Goal: Task Accomplishment & Management: Manage account settings

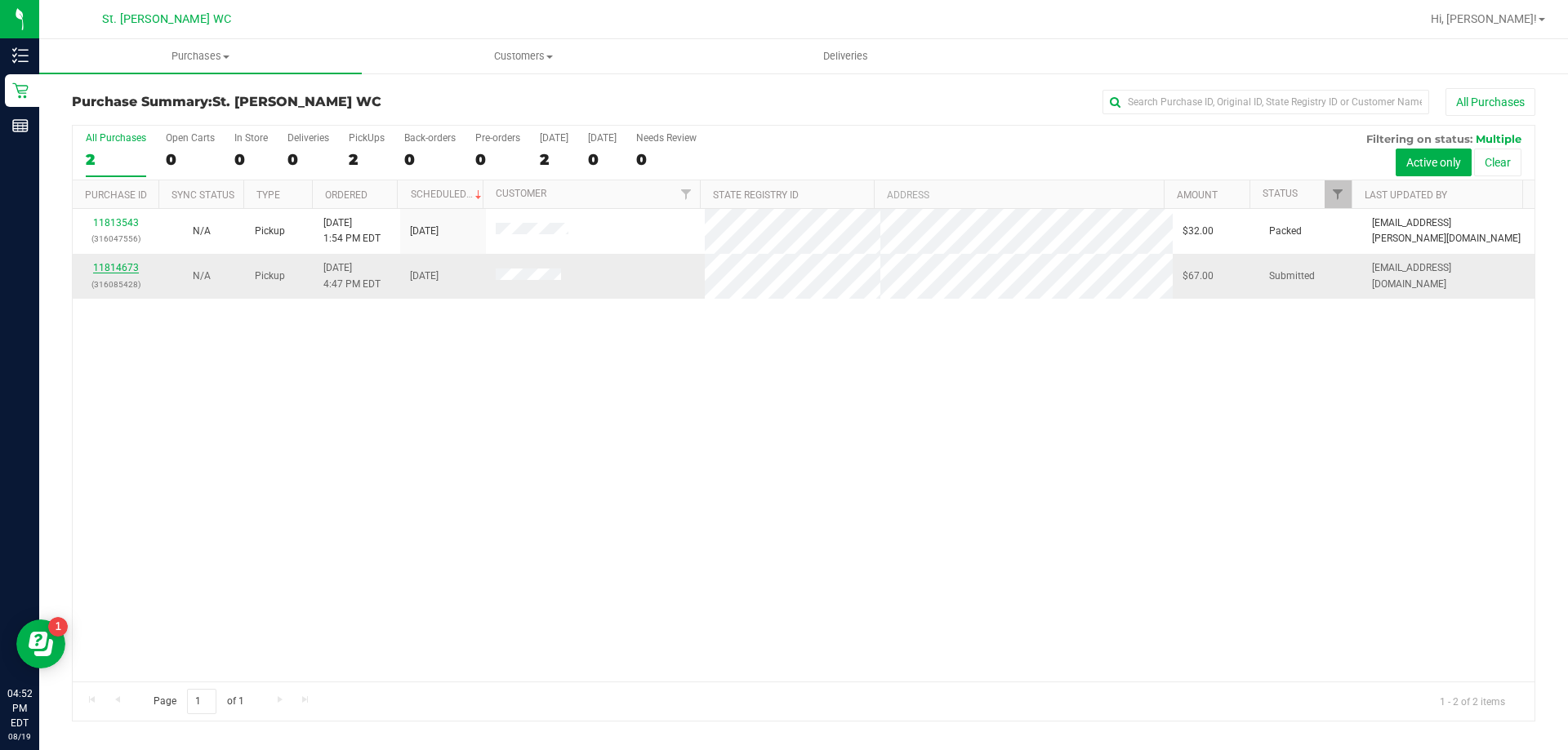
click at [132, 268] on link "11814673" at bounding box center [116, 268] width 46 height 12
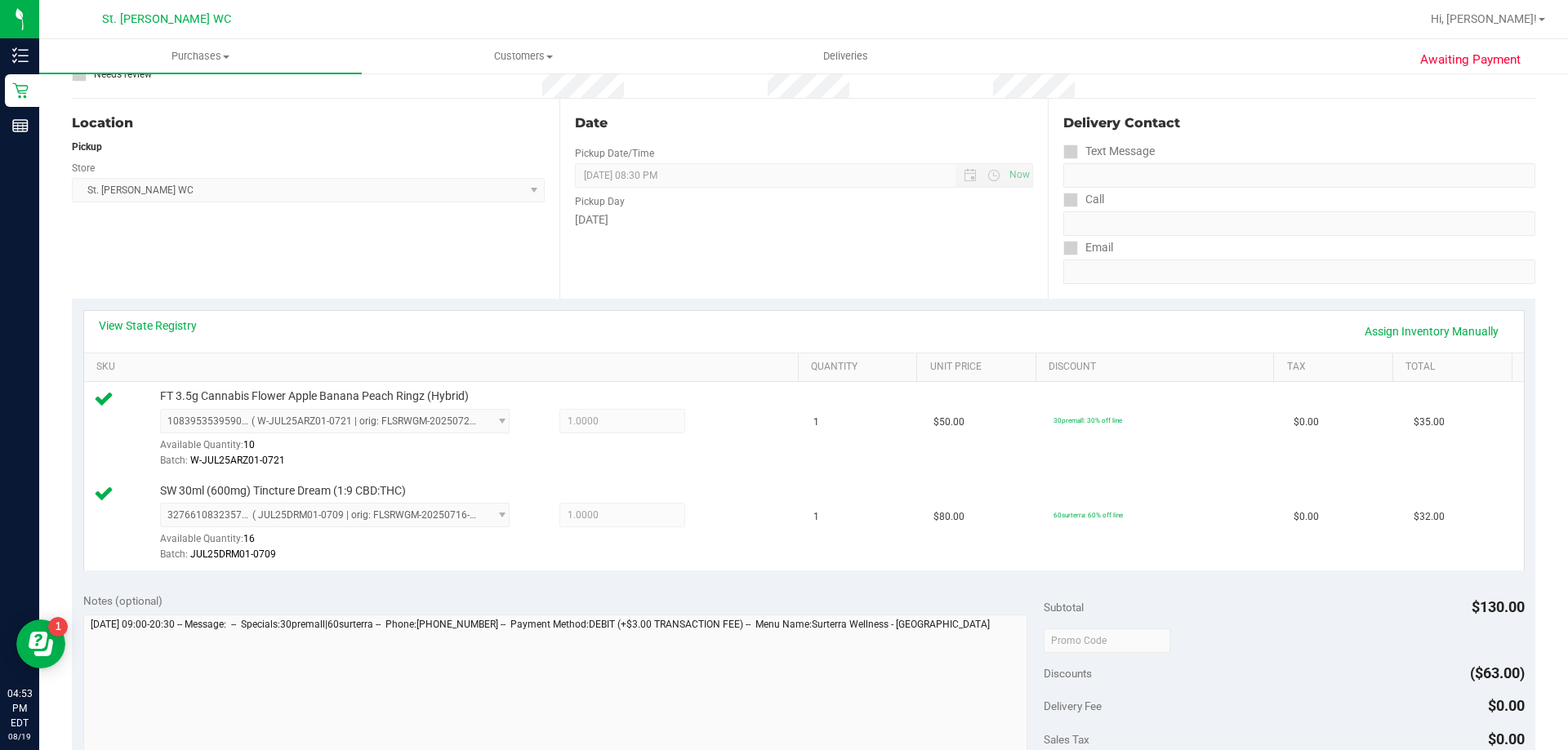
scroll to position [249, 0]
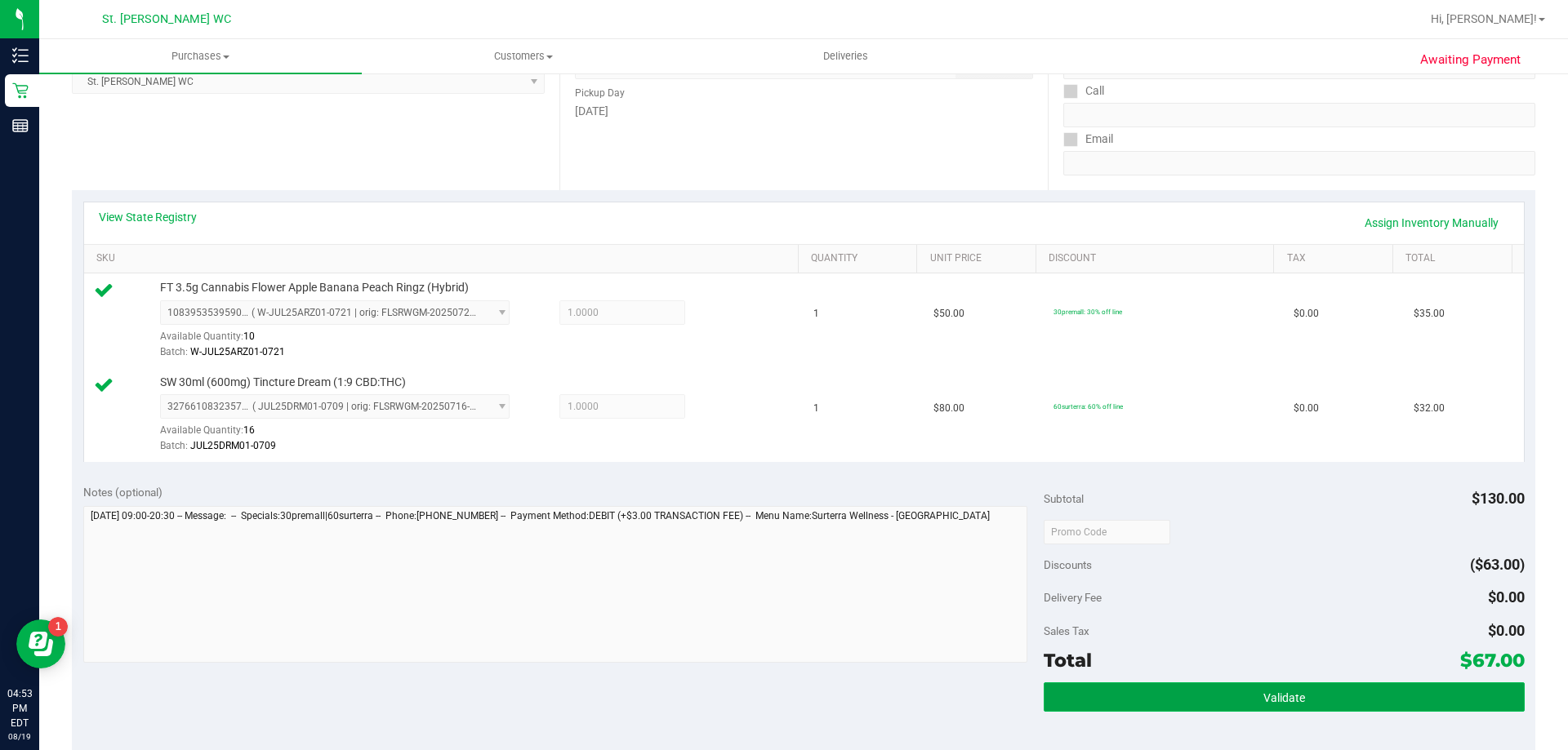
click at [1260, 682] on button "Validate" at bounding box center [1283, 696] width 480 height 30
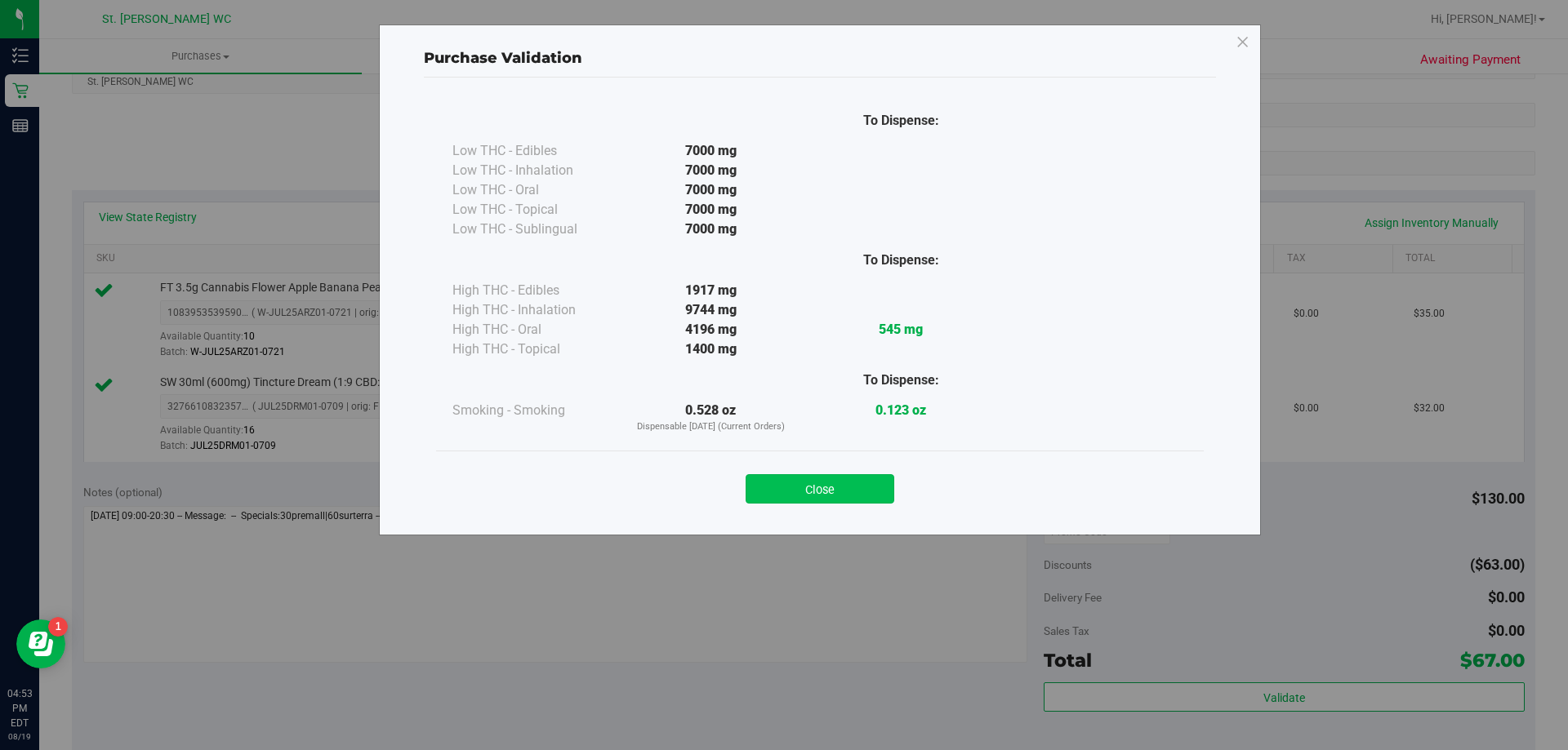
click at [860, 497] on button "Close" at bounding box center [820, 488] width 149 height 30
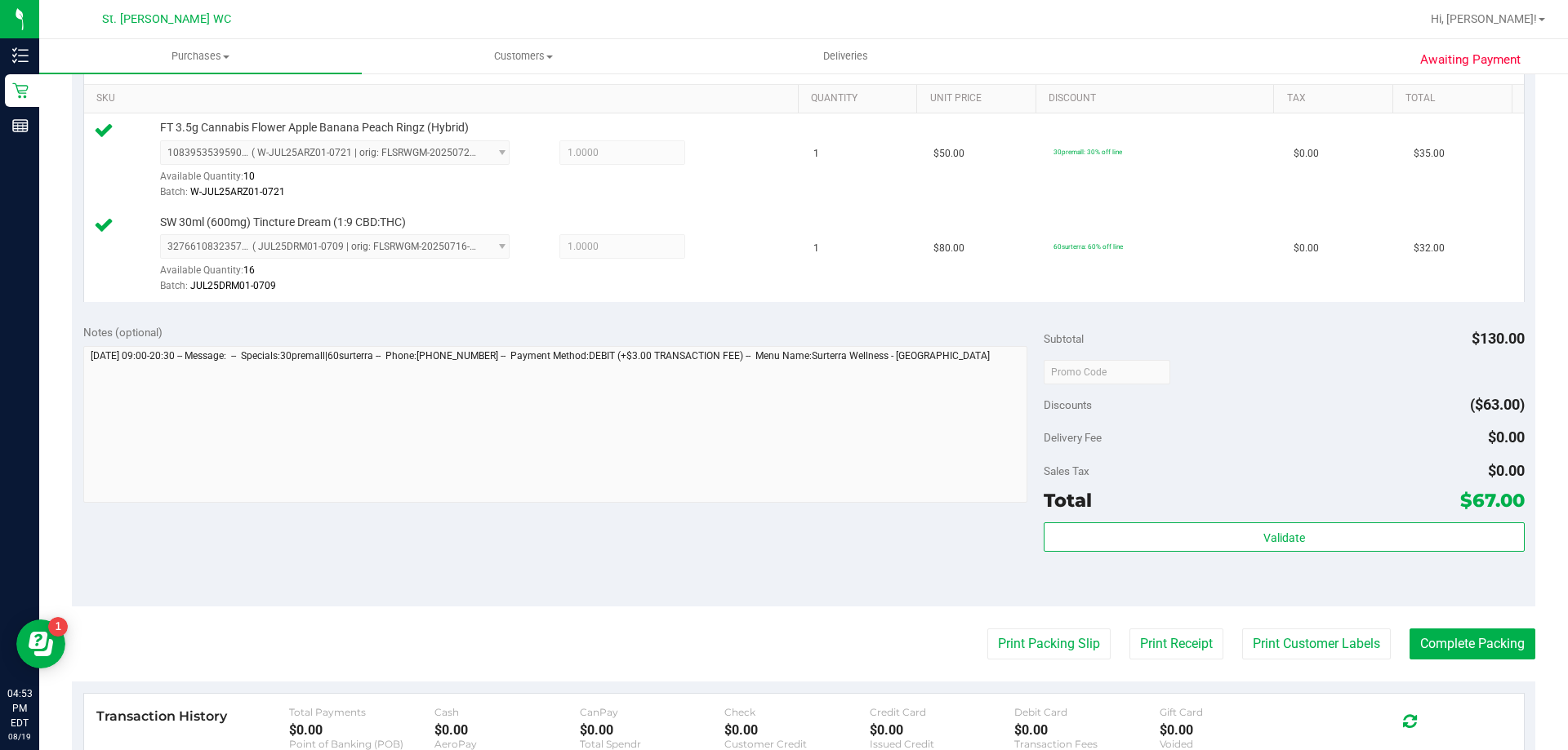
scroll to position [480, 0]
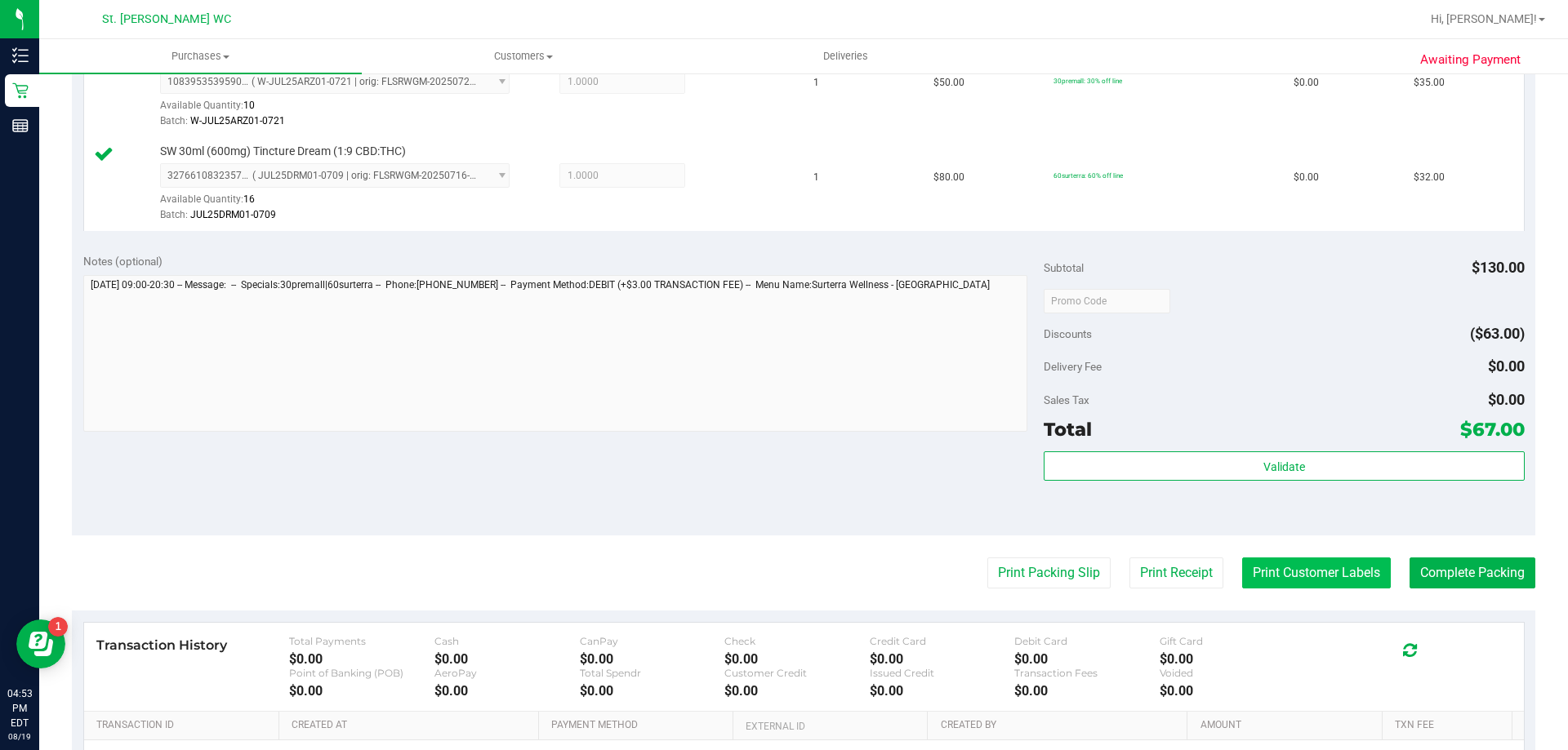
click at [1303, 577] on button "Print Customer Labels" at bounding box center [1316, 573] width 149 height 31
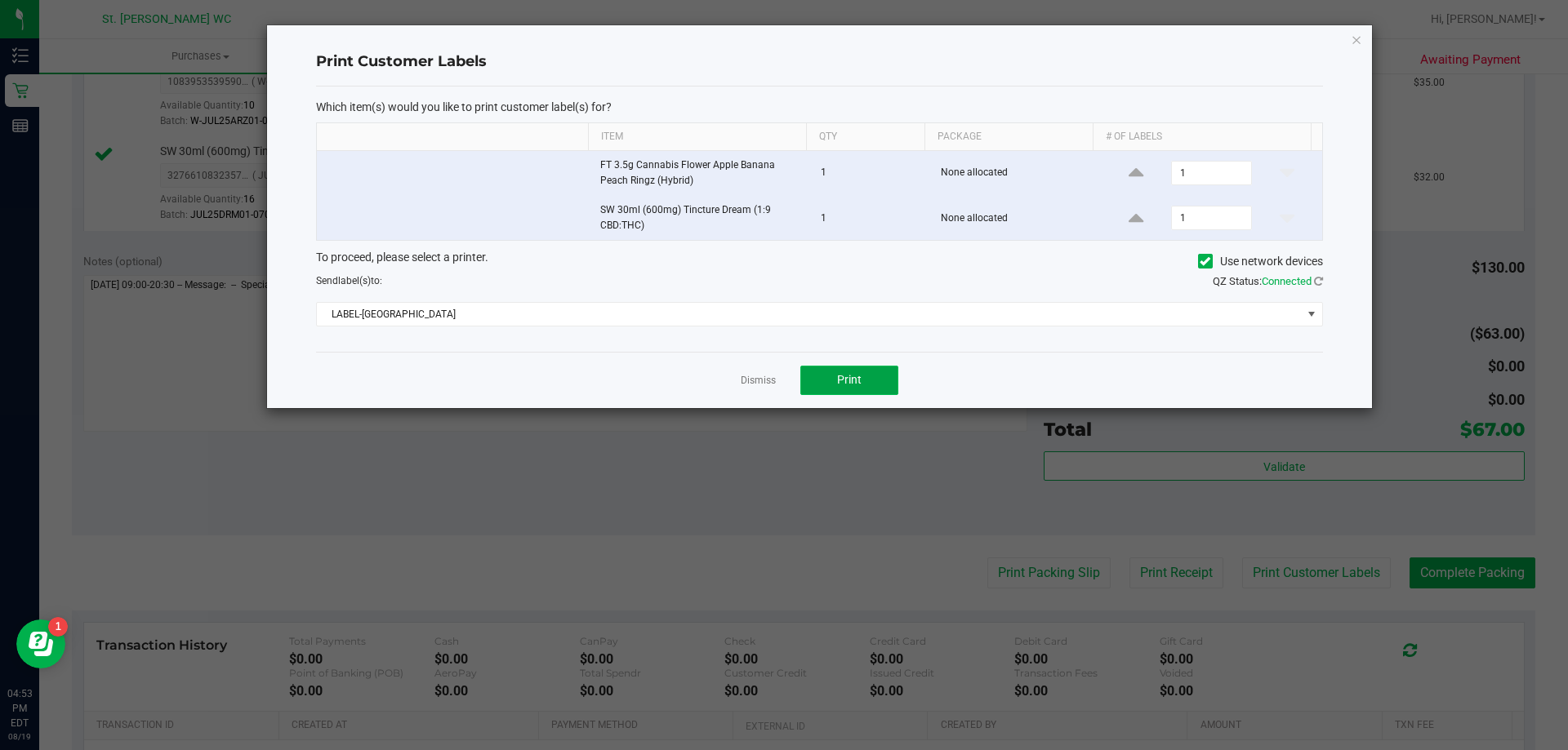
click at [833, 390] on button "Print" at bounding box center [849, 380] width 98 height 30
click at [764, 376] on link "Dismiss" at bounding box center [758, 381] width 36 height 13
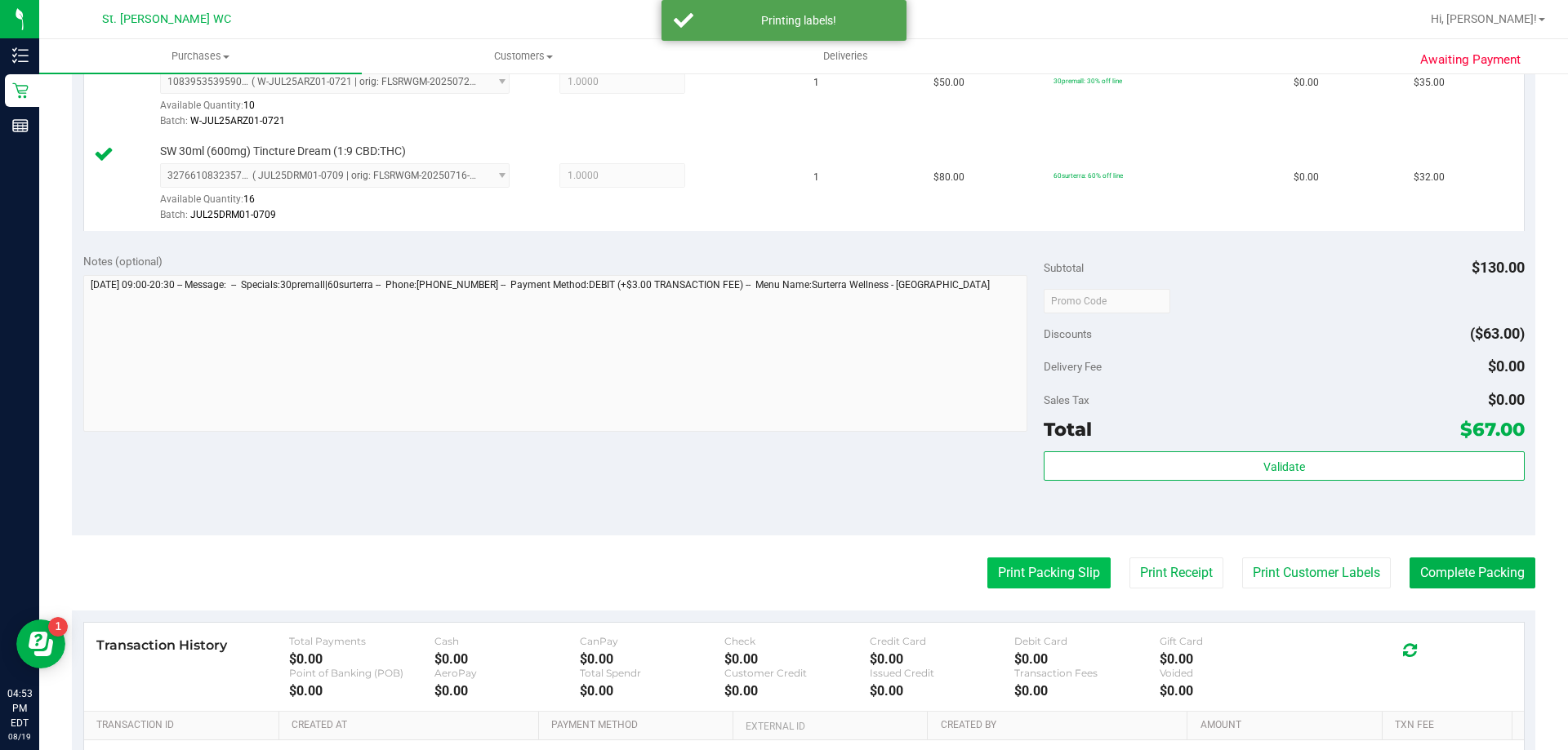
click at [1021, 574] on button "Print Packing Slip" at bounding box center [1049, 573] width 123 height 31
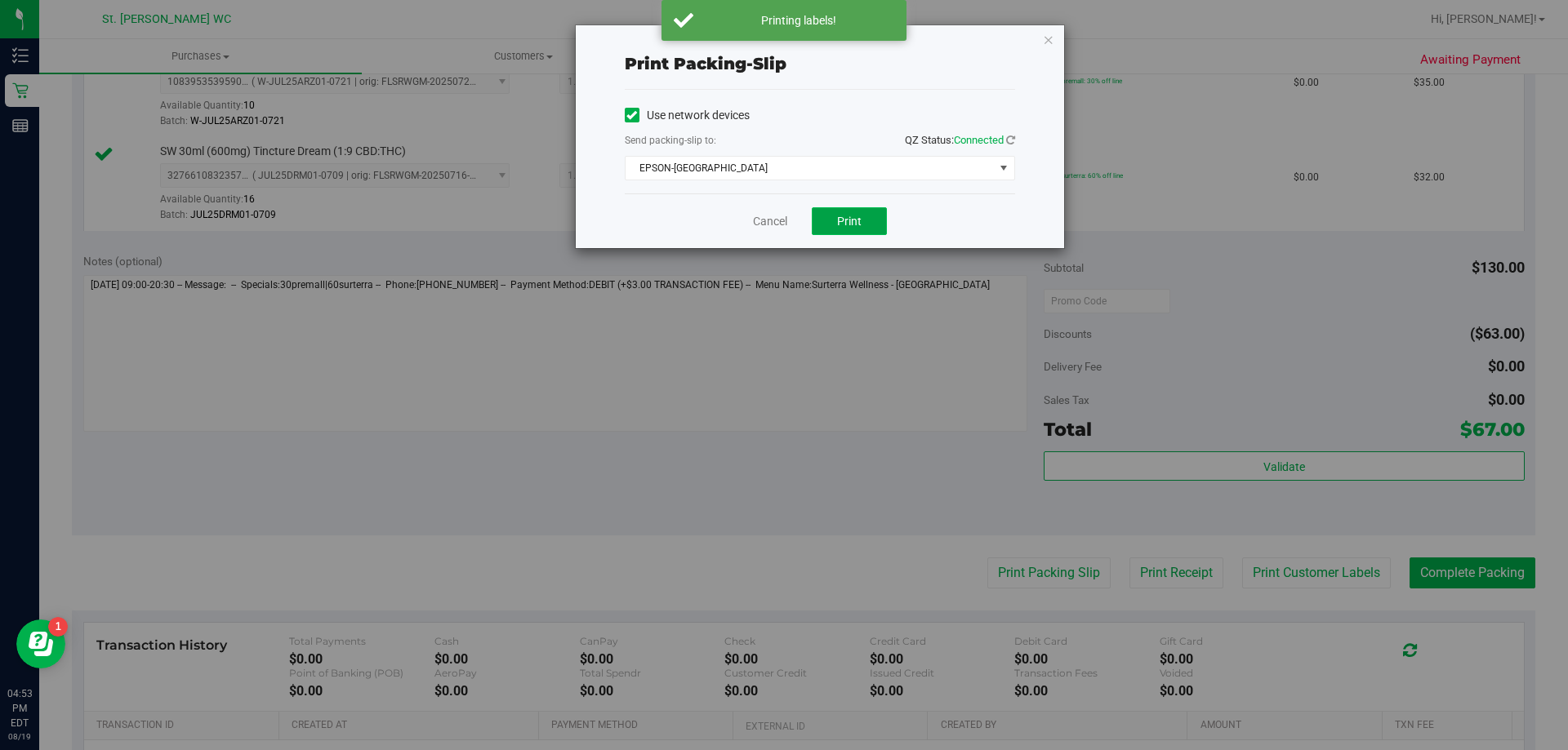
click at [851, 232] on button "Print" at bounding box center [849, 221] width 75 height 28
click at [759, 195] on div "Cancel Print" at bounding box center [820, 221] width 391 height 55
click at [717, 234] on div "Cancel Print" at bounding box center [820, 221] width 391 height 55
click at [776, 225] on link "Cancel" at bounding box center [770, 222] width 35 height 17
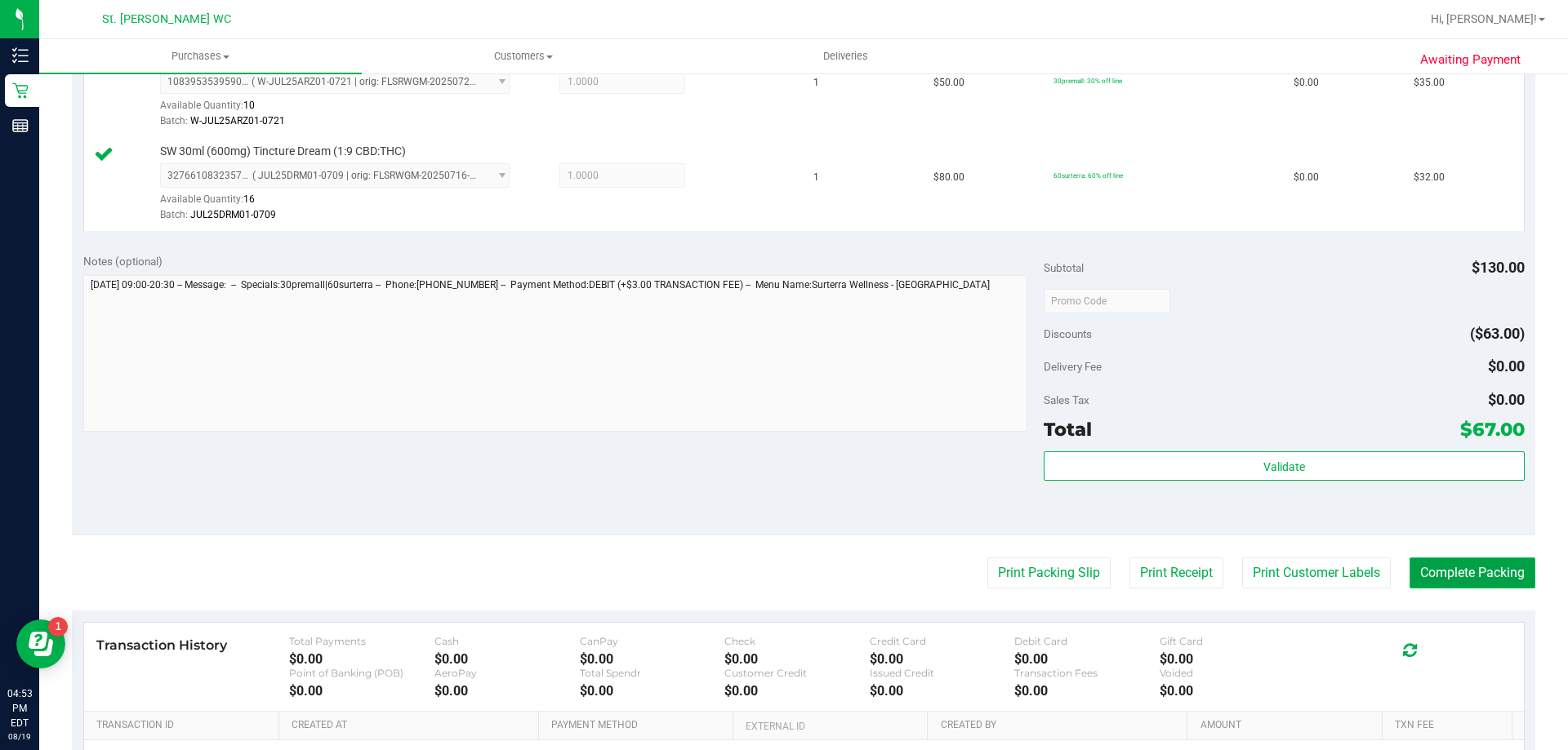
click at [1452, 587] on button "Complete Packing" at bounding box center [1471, 573] width 126 height 31
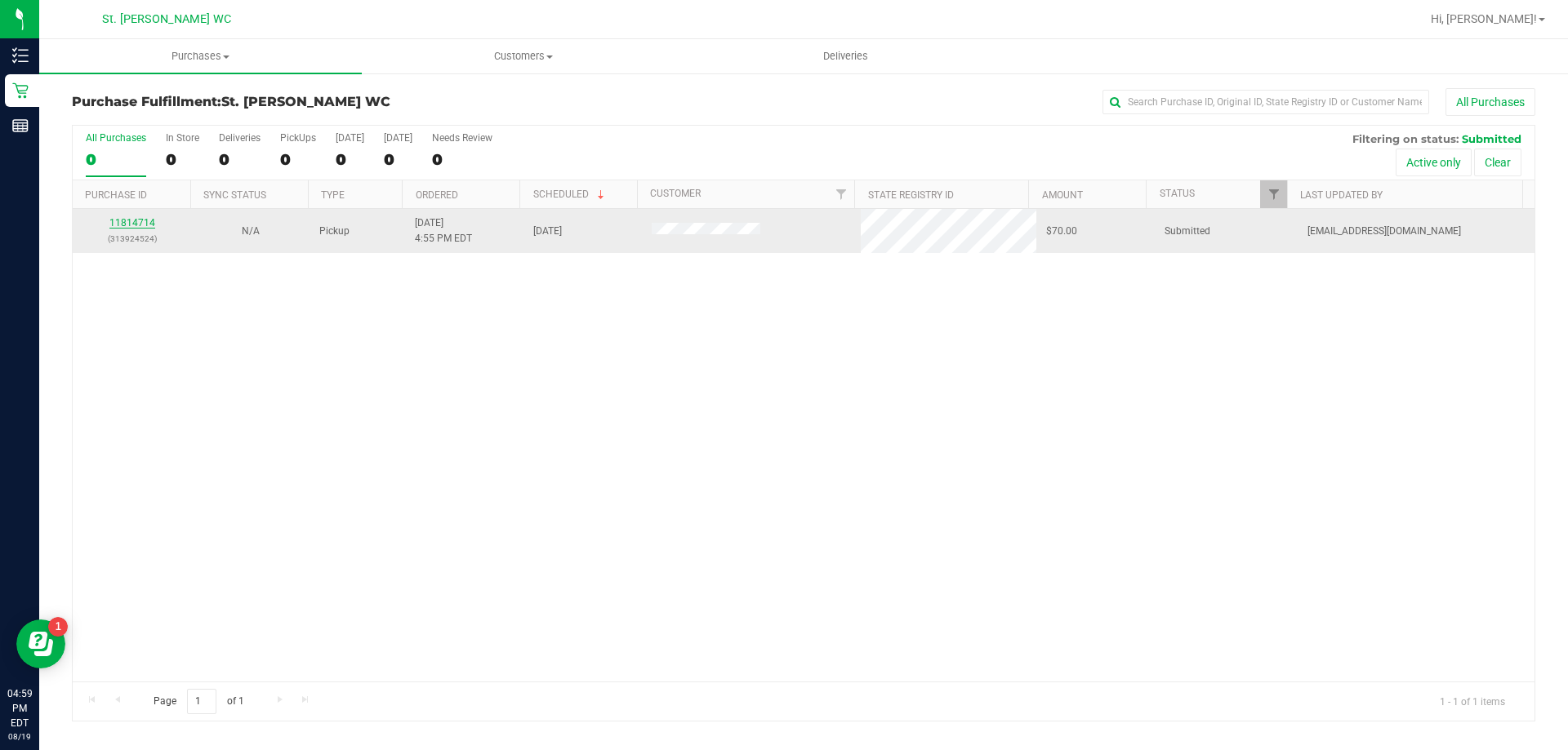
click at [129, 224] on link "11814714" at bounding box center [132, 223] width 46 height 12
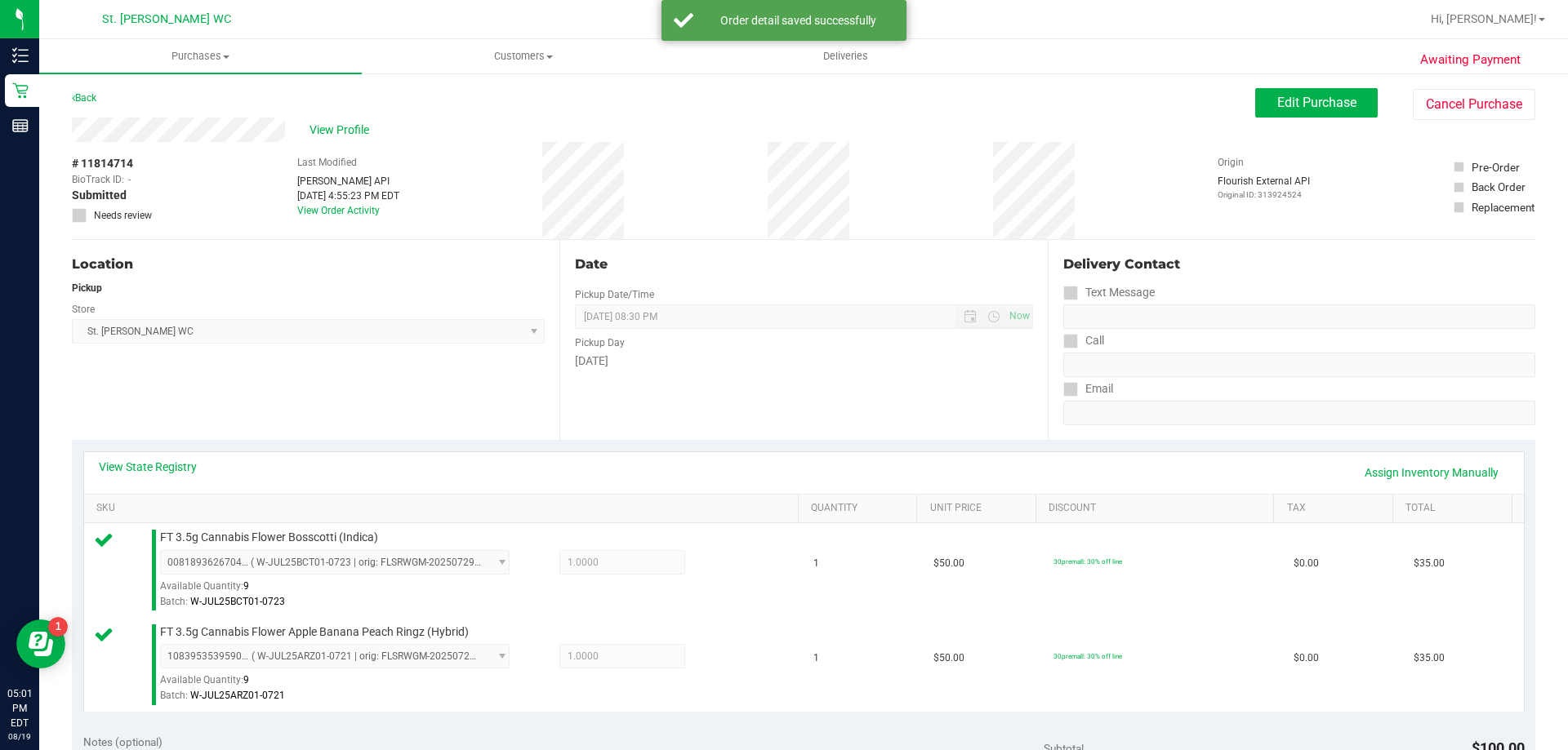
scroll to position [572, 0]
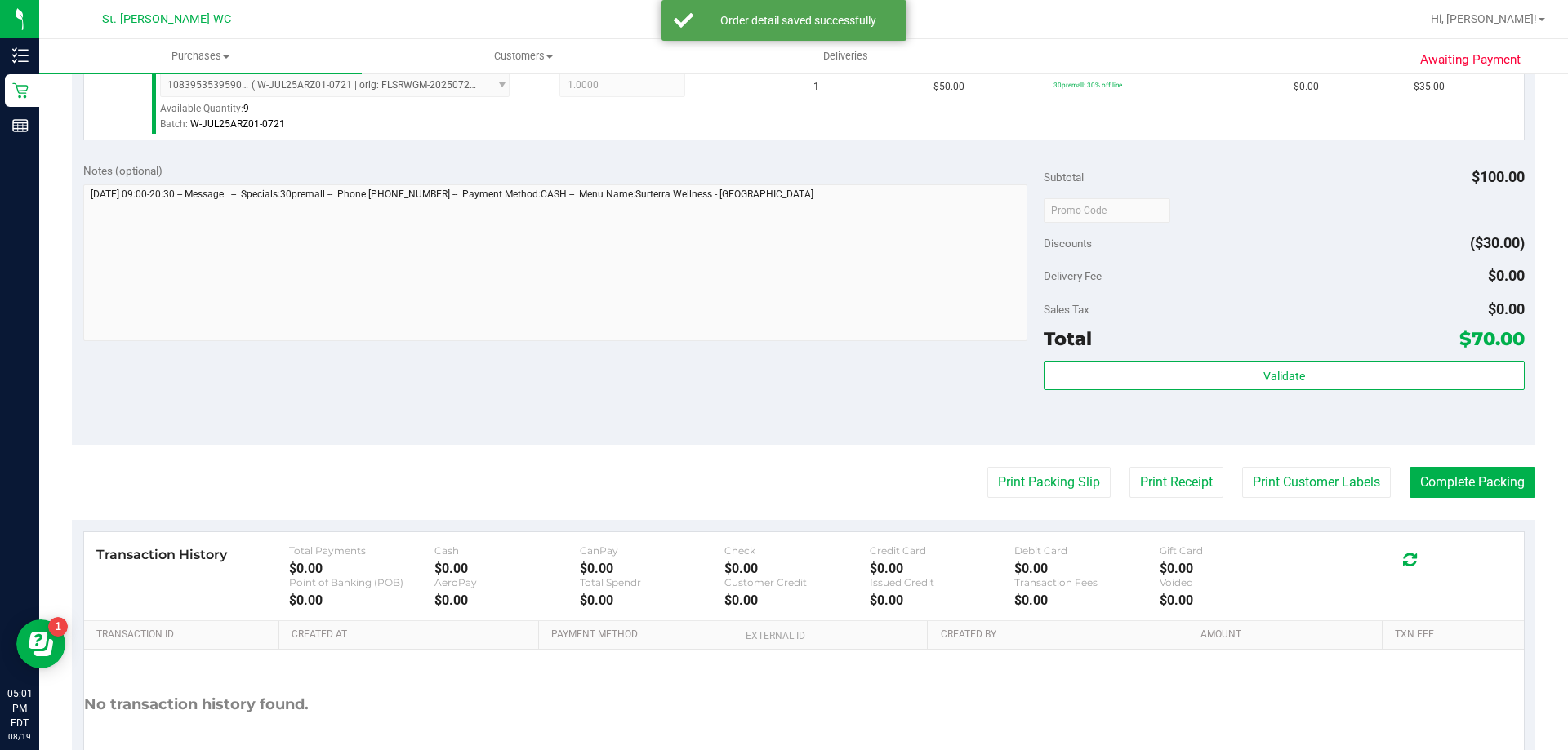
click at [1296, 356] on div "Subtotal $100.00 Discounts ($30.00) Delivery Fee $0.00 Sales Tax $0.00 Total $7…" at bounding box center [1283, 297] width 480 height 271
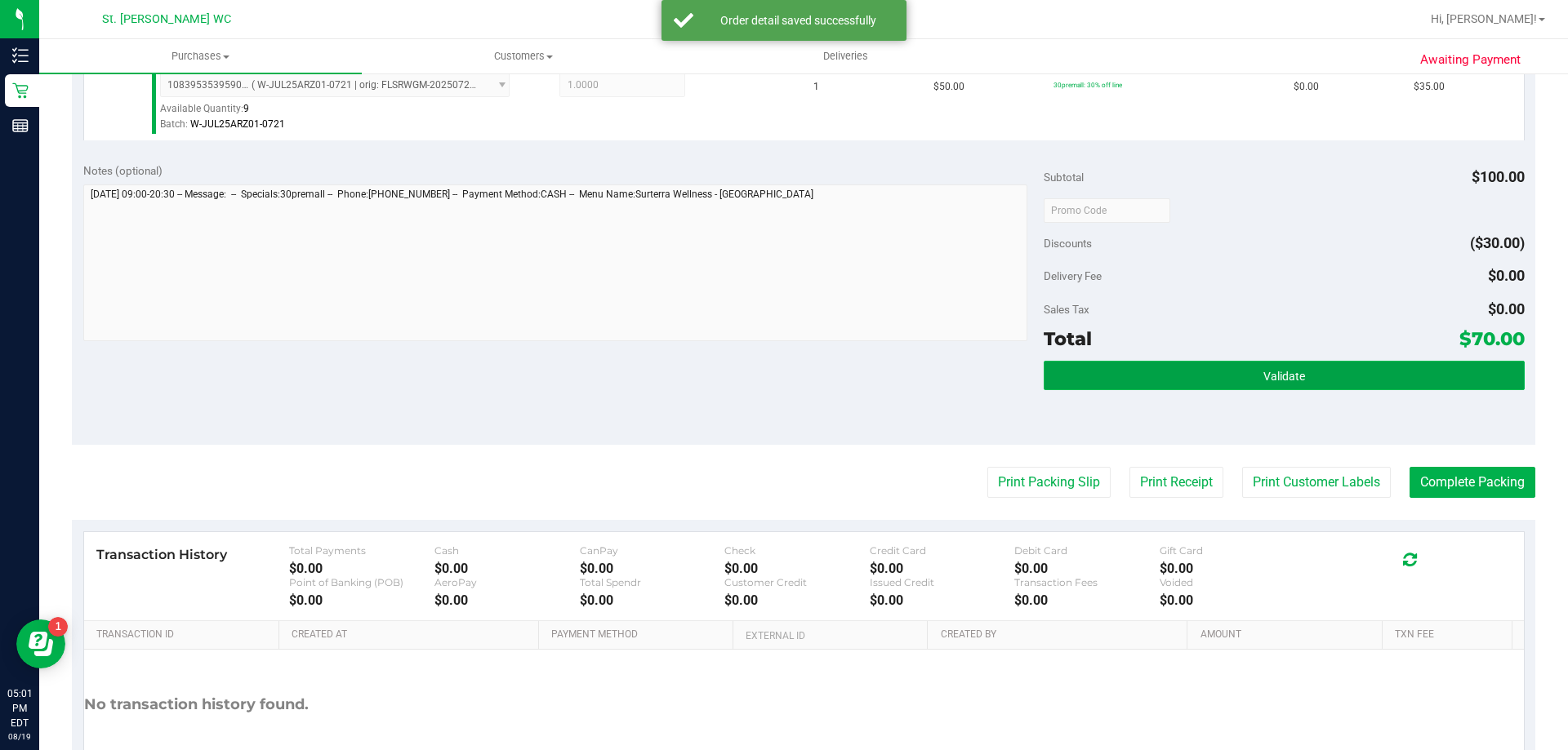
click at [1283, 380] on span "Validate" at bounding box center [1283, 376] width 41 height 13
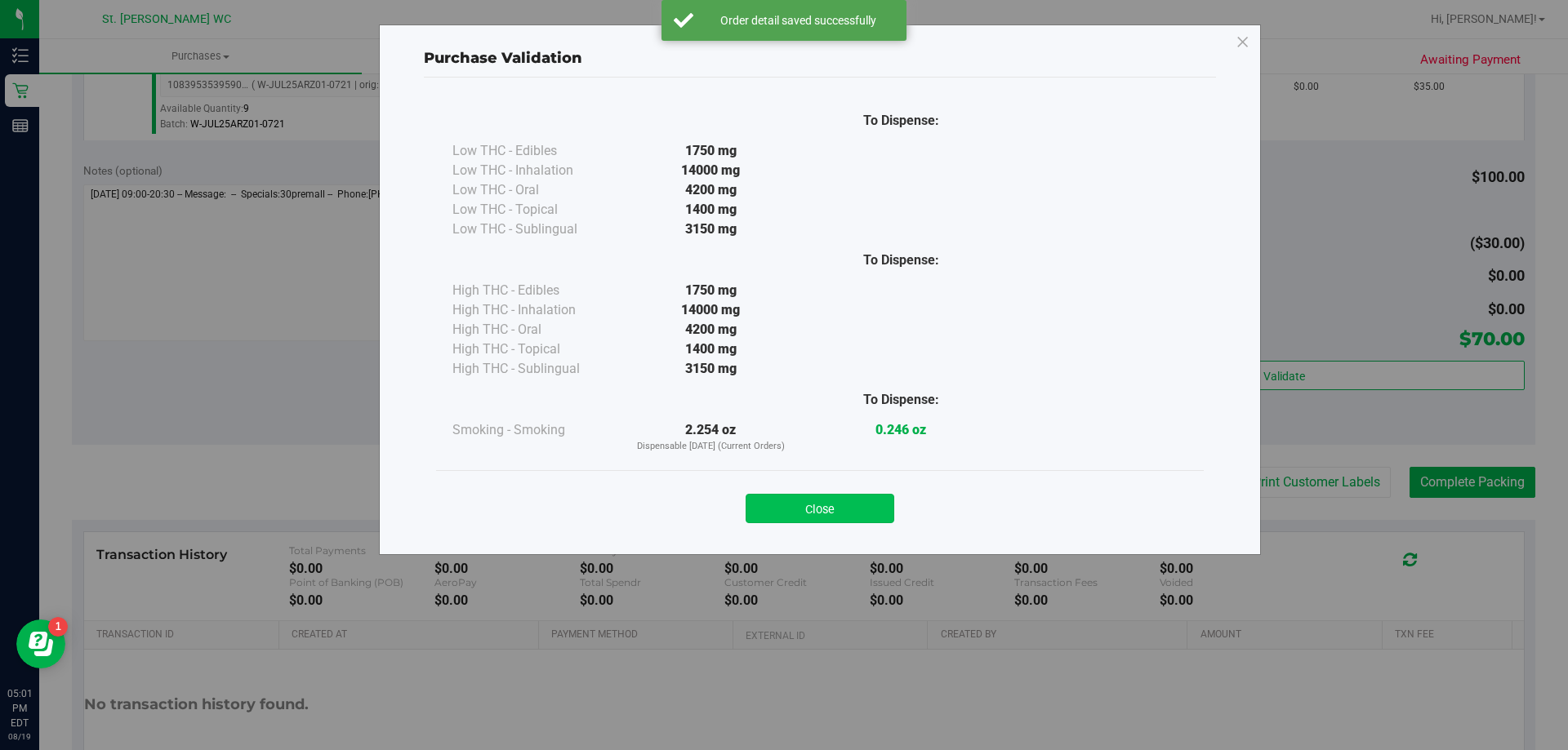
click at [778, 523] on button "Close" at bounding box center [820, 508] width 149 height 30
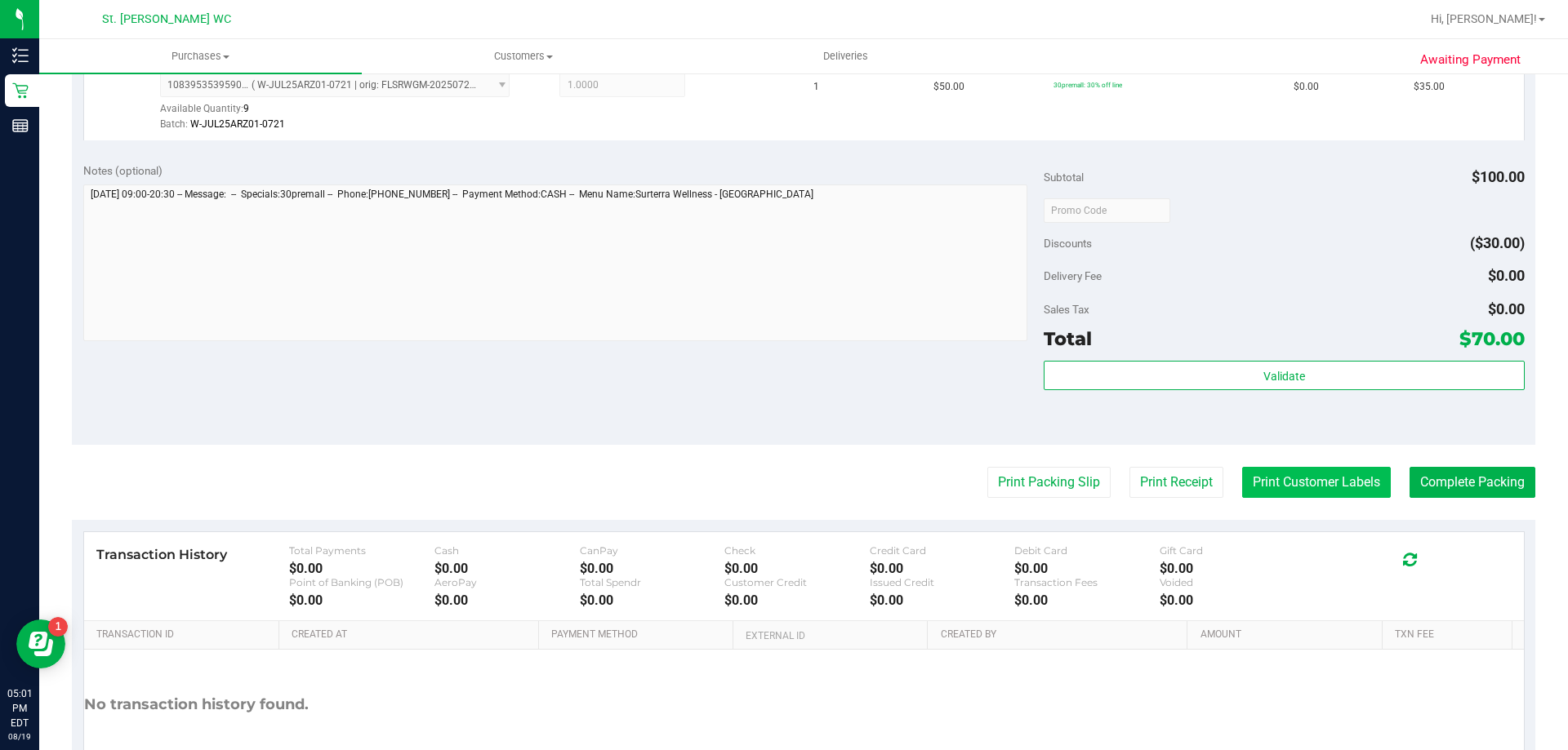
click at [1310, 480] on button "Print Customer Labels" at bounding box center [1316, 482] width 149 height 31
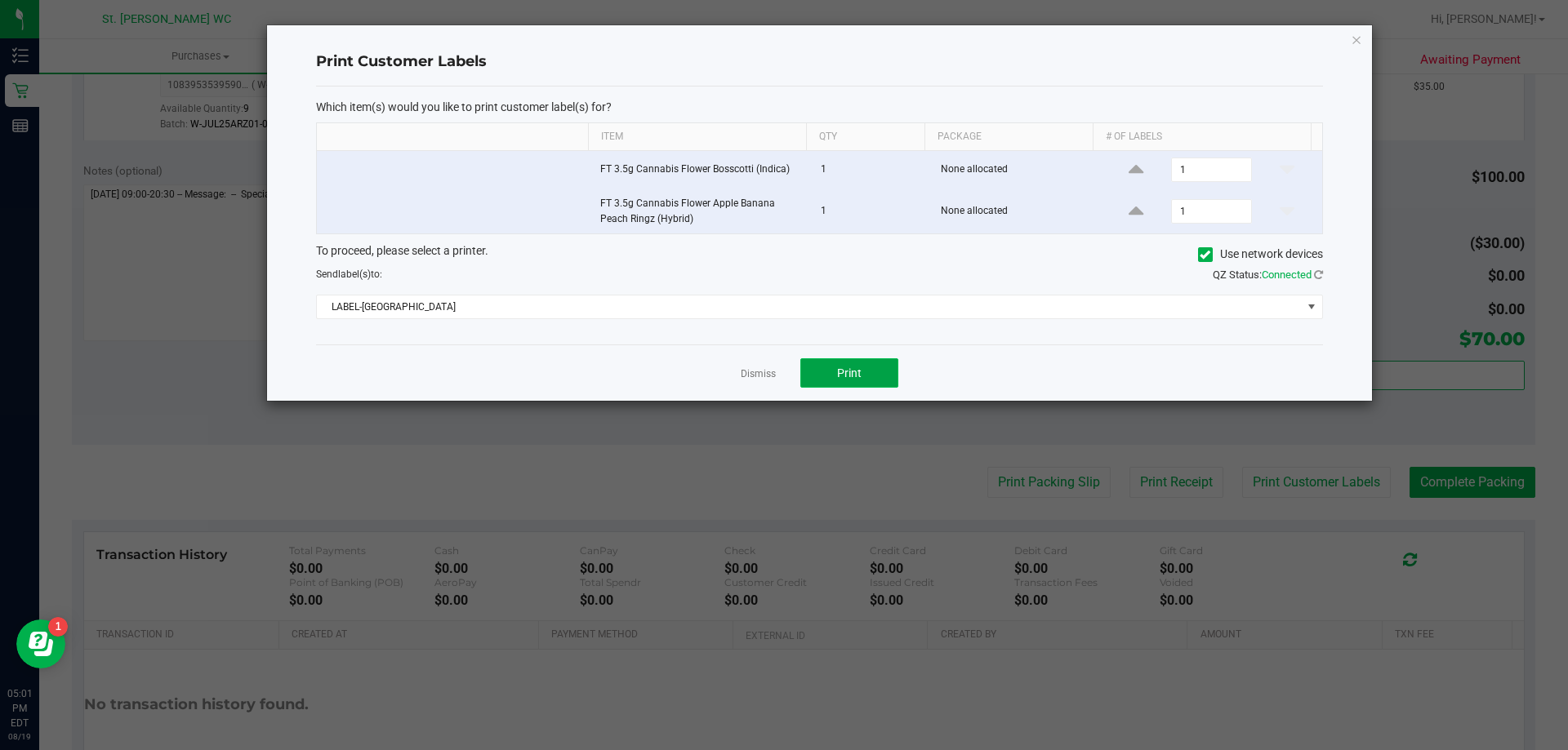
click at [869, 387] on button "Print" at bounding box center [849, 373] width 98 height 30
click at [777, 402] on div "Print Customer Labels Which item(s) would you like to print customer label(s) f…" at bounding box center [819, 213] width 1106 height 377
click at [763, 376] on link "Dismiss" at bounding box center [758, 374] width 36 height 13
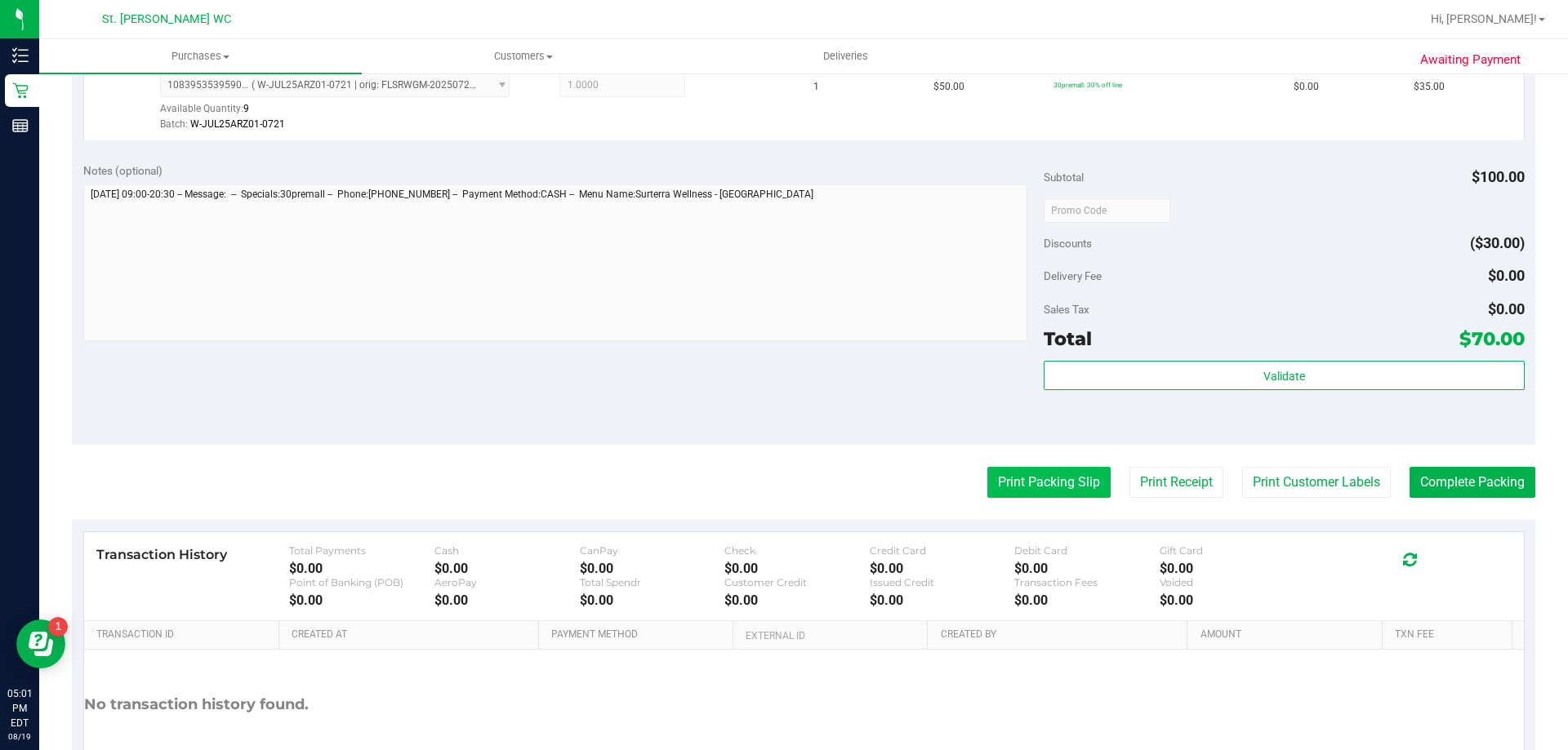
click at [1009, 468] on button "Print Packing Slip" at bounding box center [1049, 482] width 123 height 31
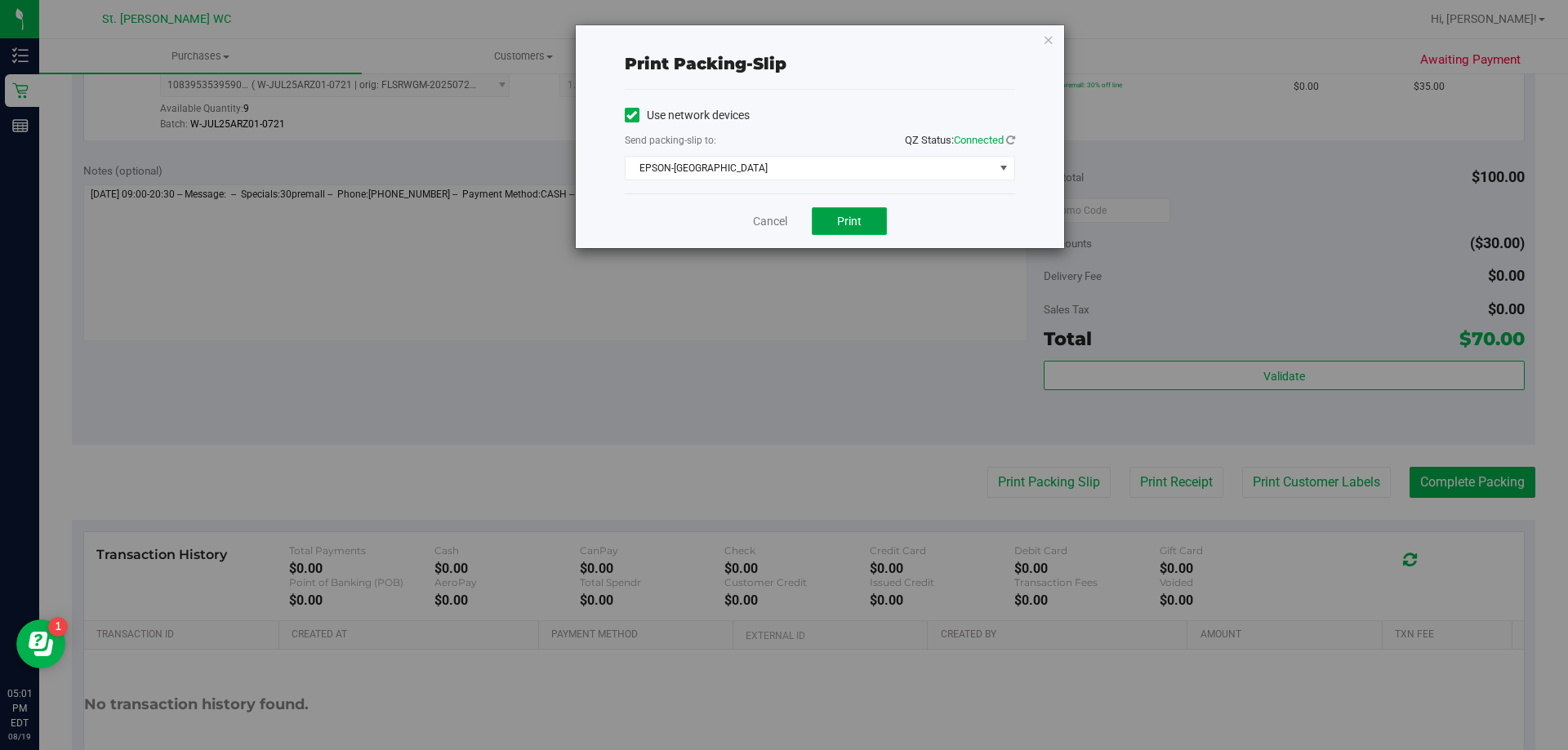
click at [856, 215] on span "Print" at bounding box center [849, 222] width 25 height 13
click at [779, 222] on link "Cancel" at bounding box center [770, 222] width 35 height 17
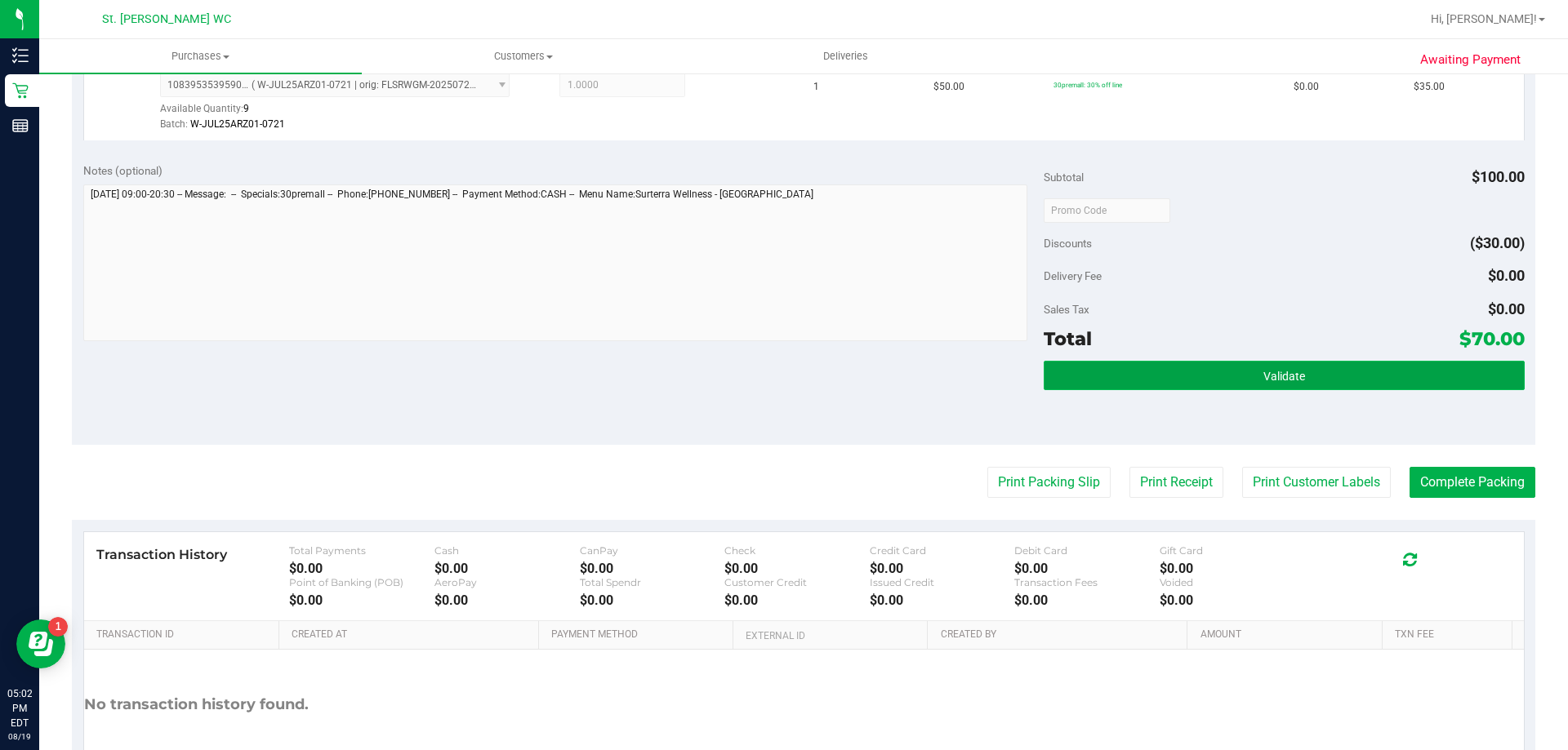
click at [1081, 388] on button "Validate" at bounding box center [1283, 375] width 480 height 30
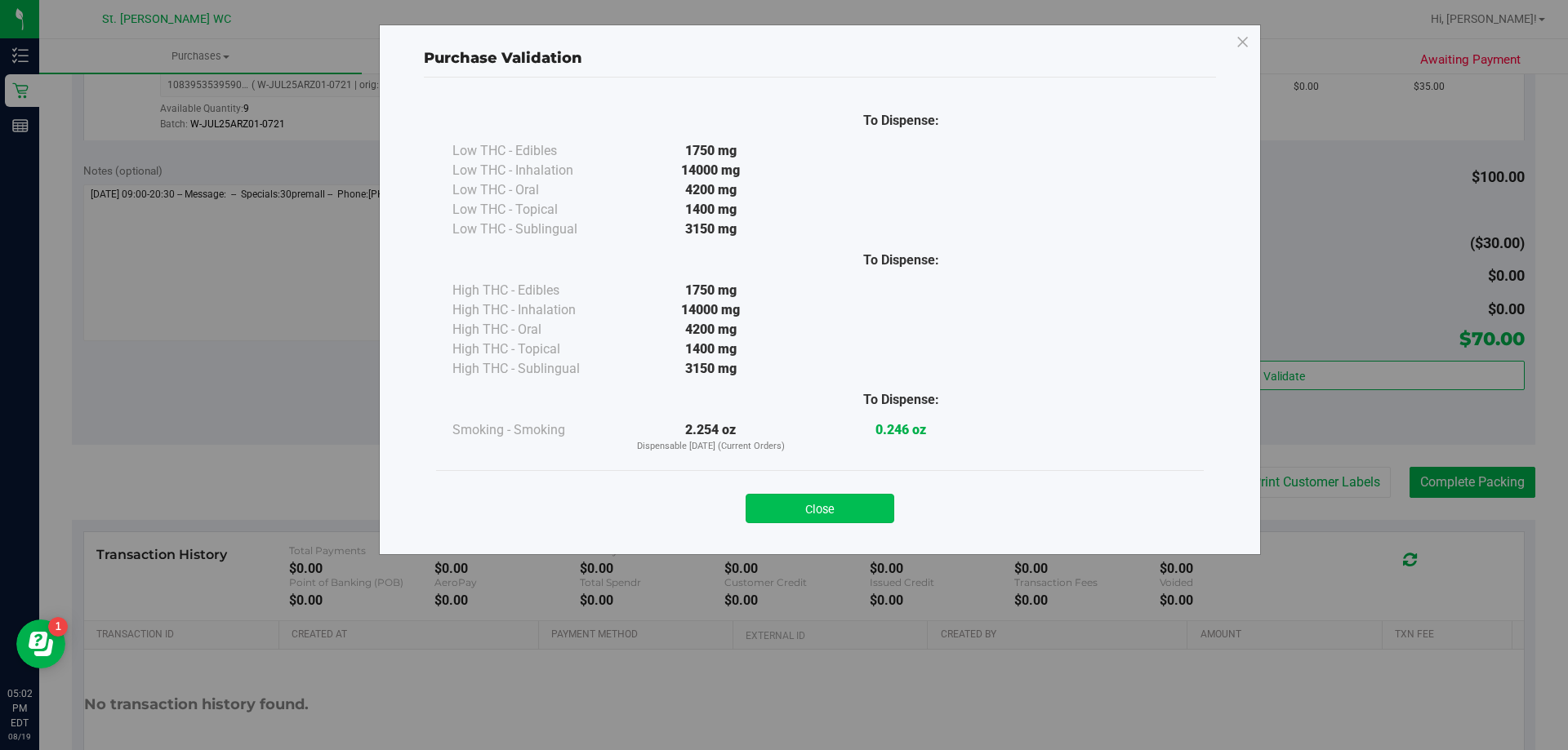
click at [805, 522] on button "Close" at bounding box center [820, 508] width 149 height 30
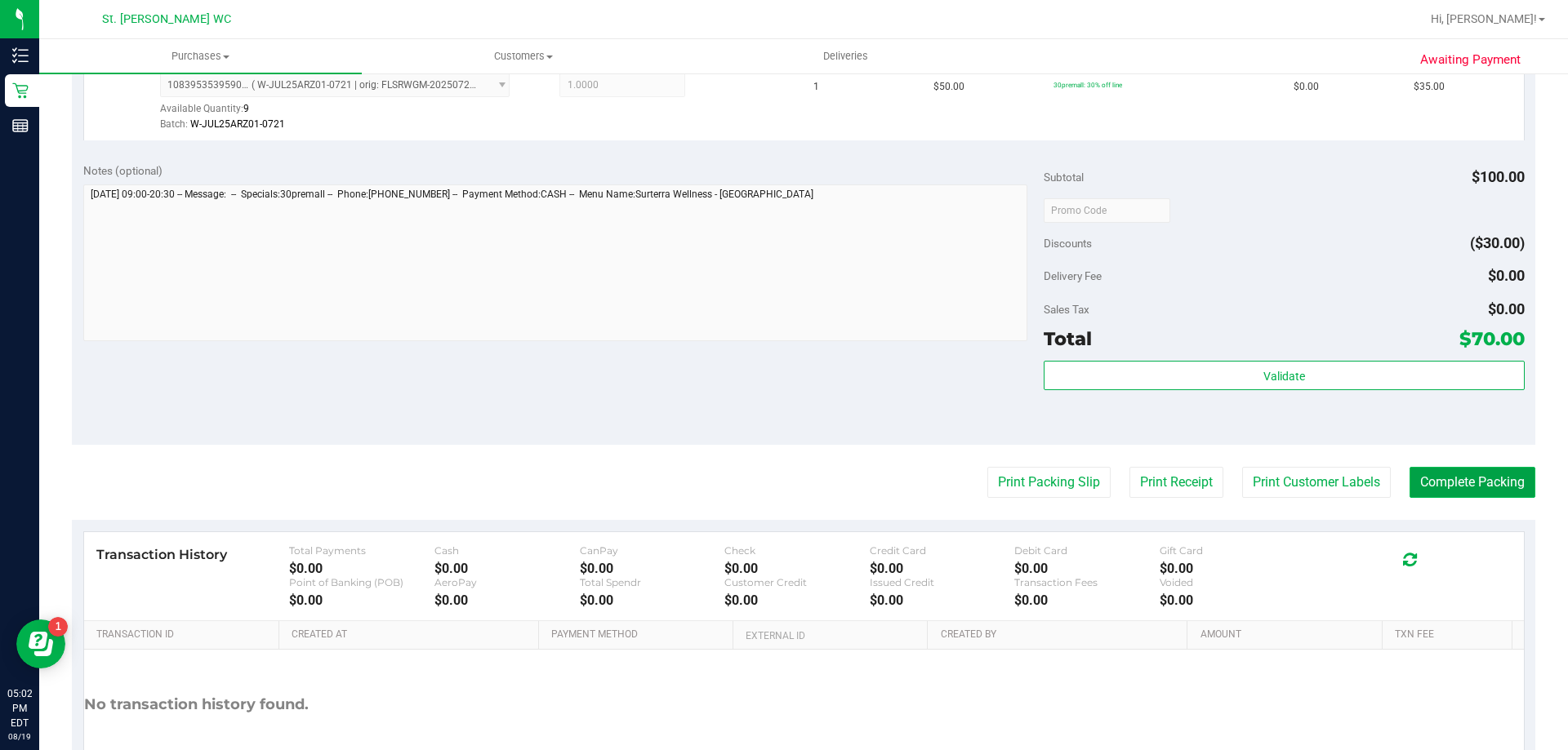
click at [1469, 474] on button "Complete Packing" at bounding box center [1471, 482] width 126 height 31
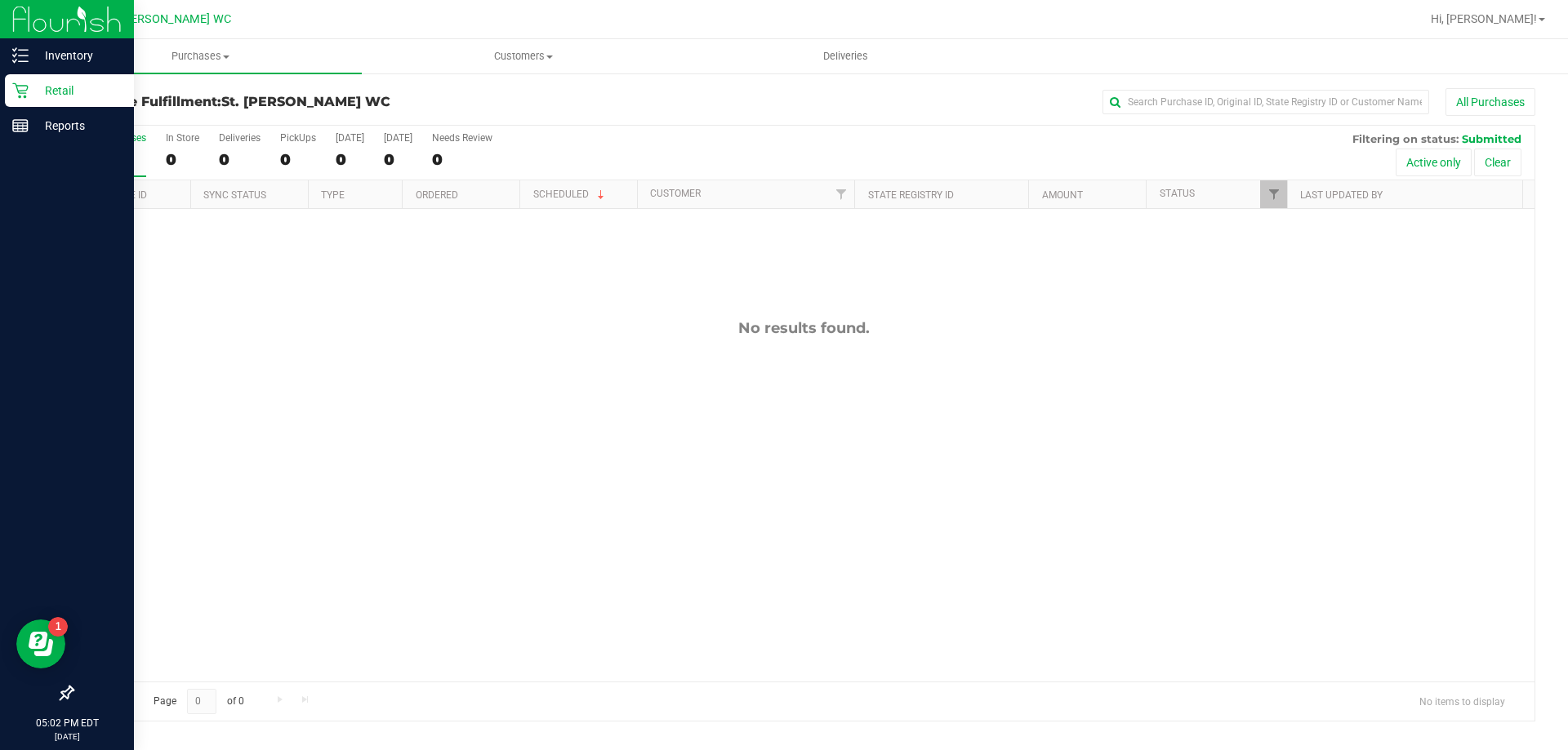
click at [32, 92] on p "Retail" at bounding box center [78, 90] width 98 height 19
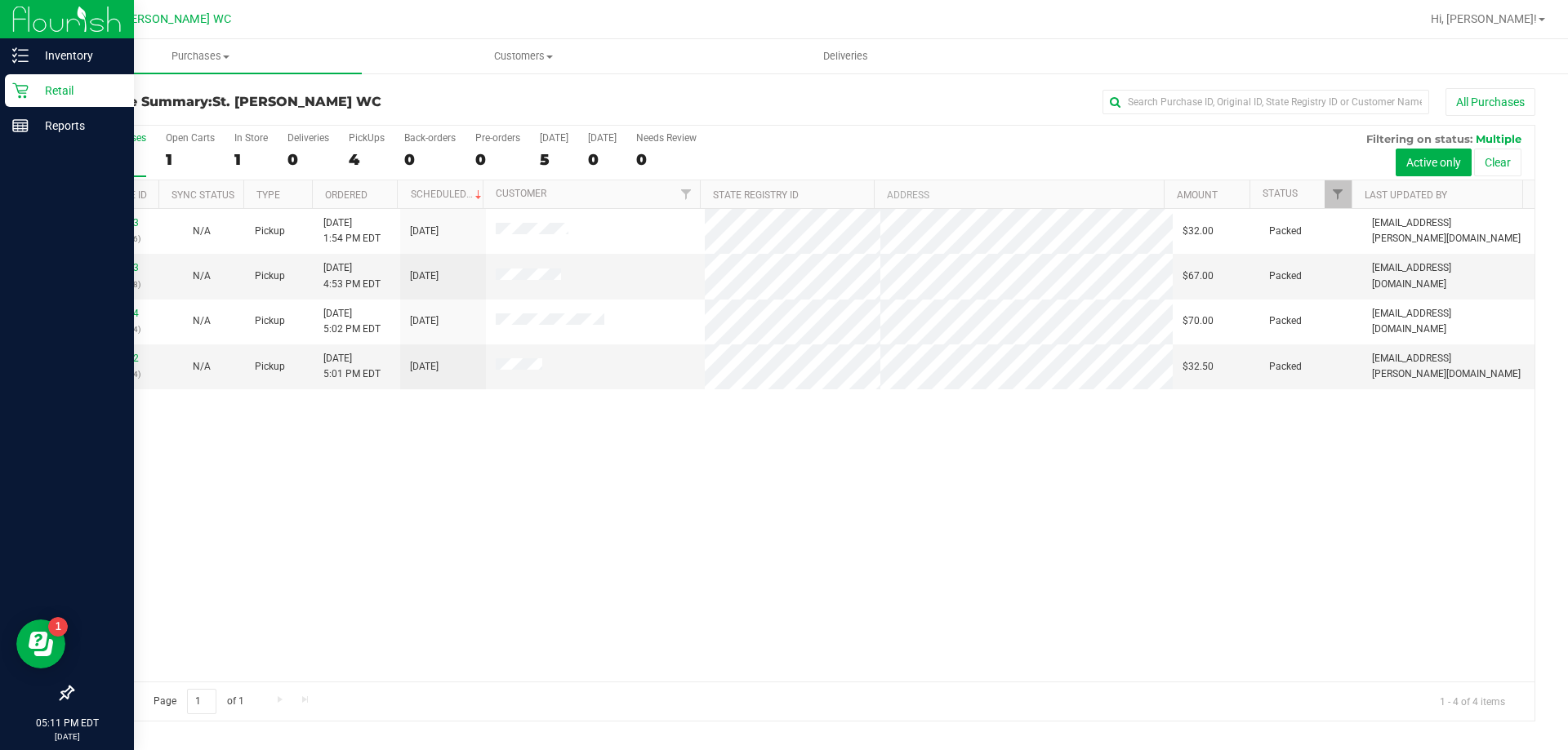
click at [33, 82] on p "Retail" at bounding box center [78, 90] width 98 height 19
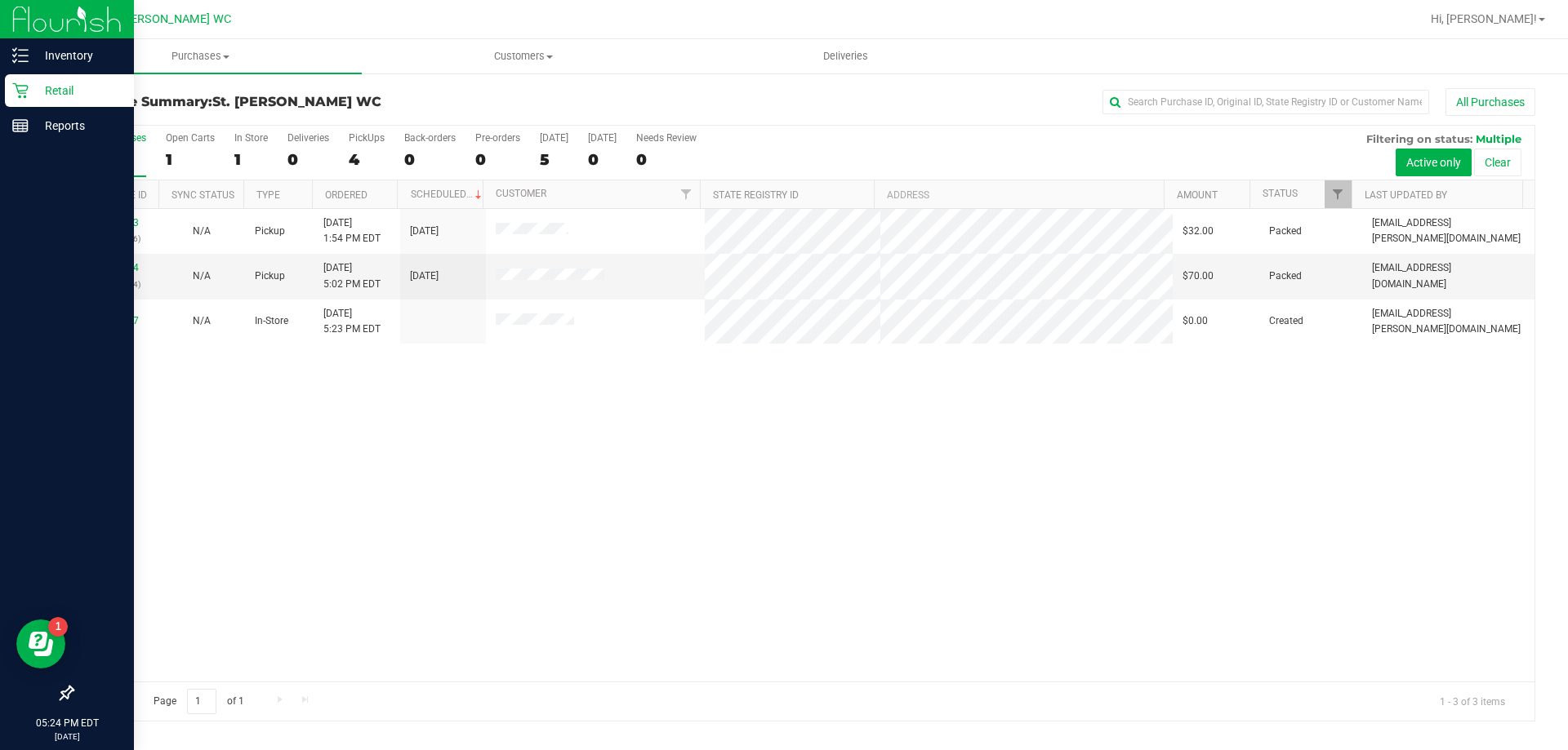
click at [23, 90] on icon at bounding box center [20, 91] width 15 height 15
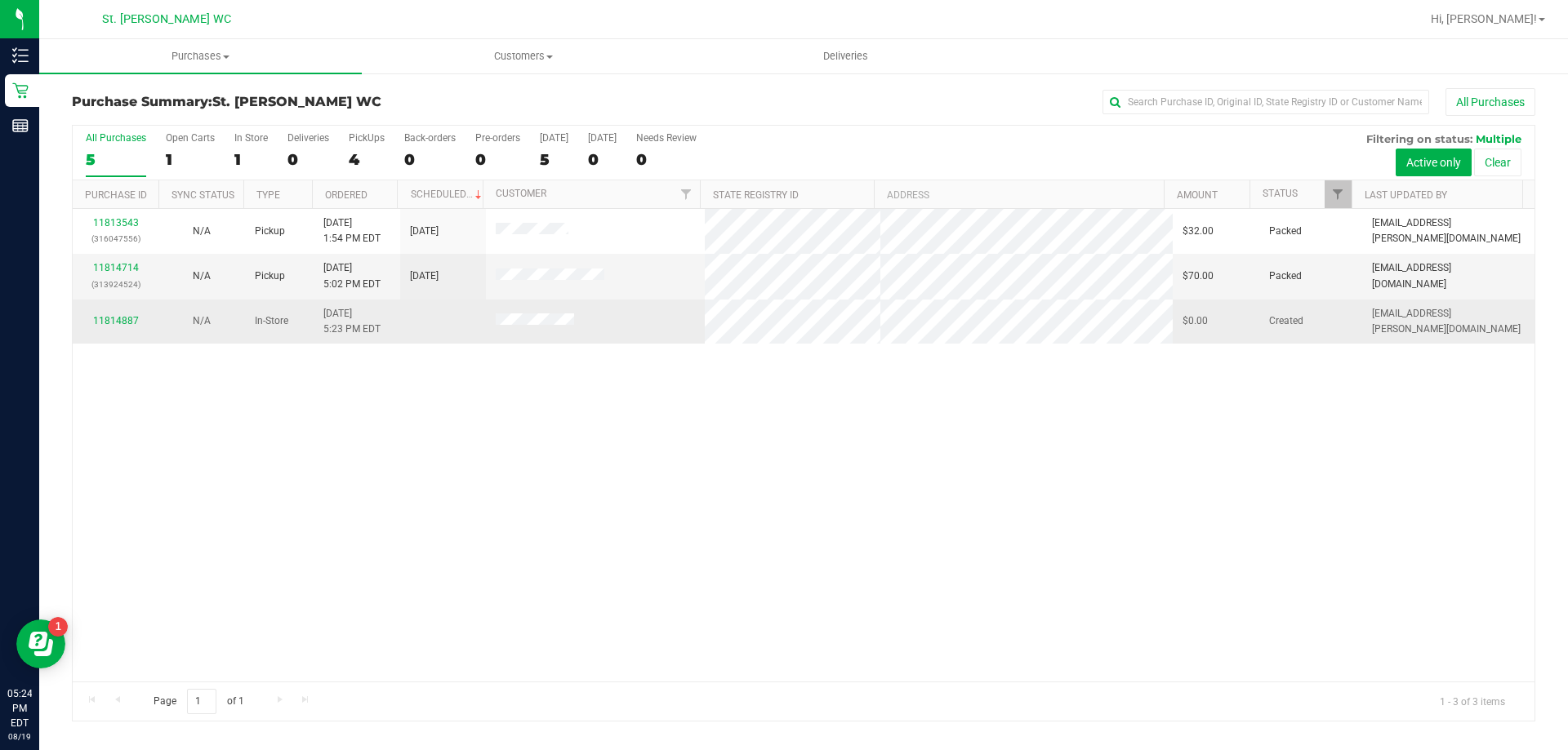
click at [94, 326] on div "11814887" at bounding box center [115, 321] width 66 height 15
click at [103, 315] on div "11814887" at bounding box center [115, 321] width 66 height 15
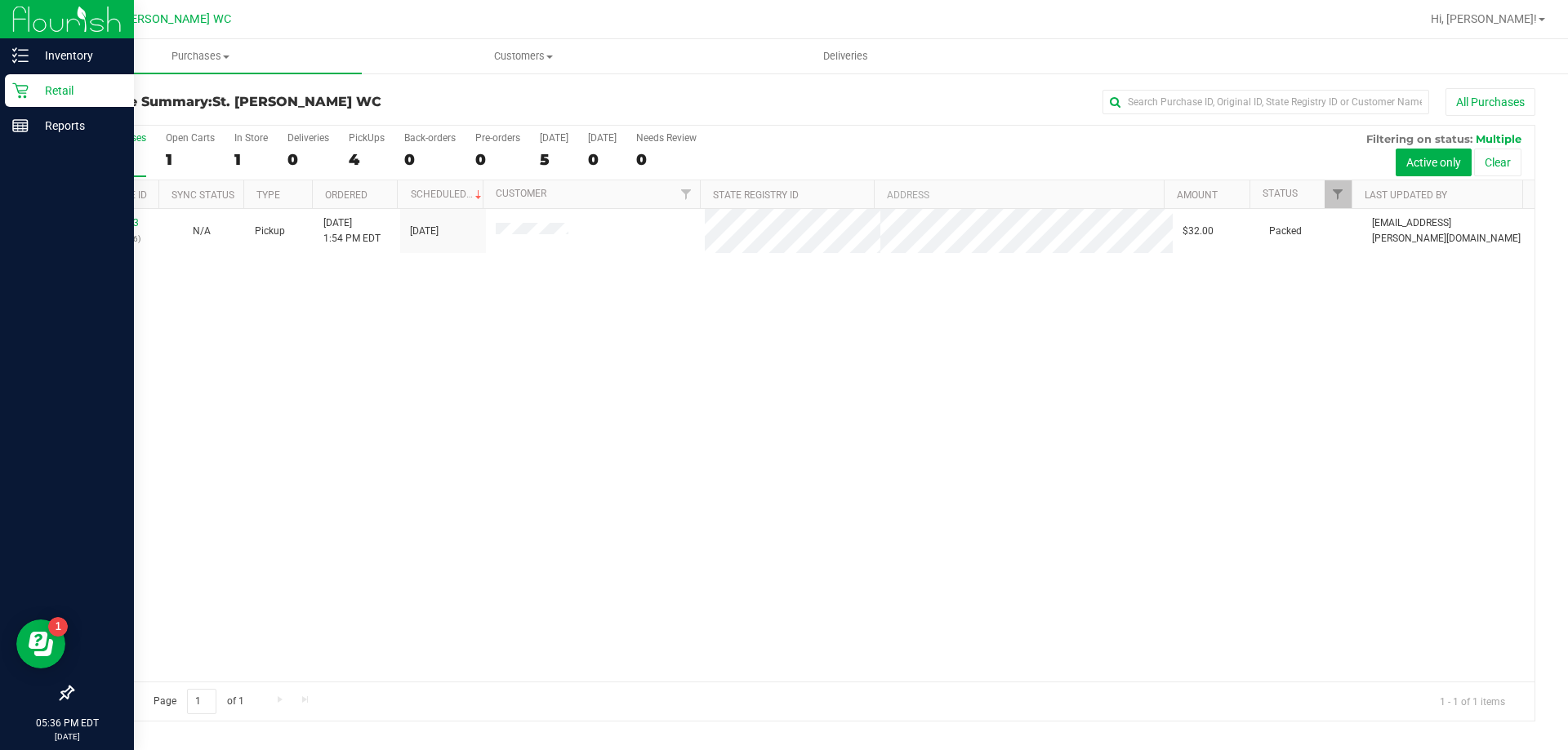
click at [10, 88] on div "Retail" at bounding box center [69, 90] width 129 height 33
click at [24, 87] on icon at bounding box center [20, 90] width 16 height 16
click at [32, 92] on p "Retail" at bounding box center [78, 90] width 98 height 19
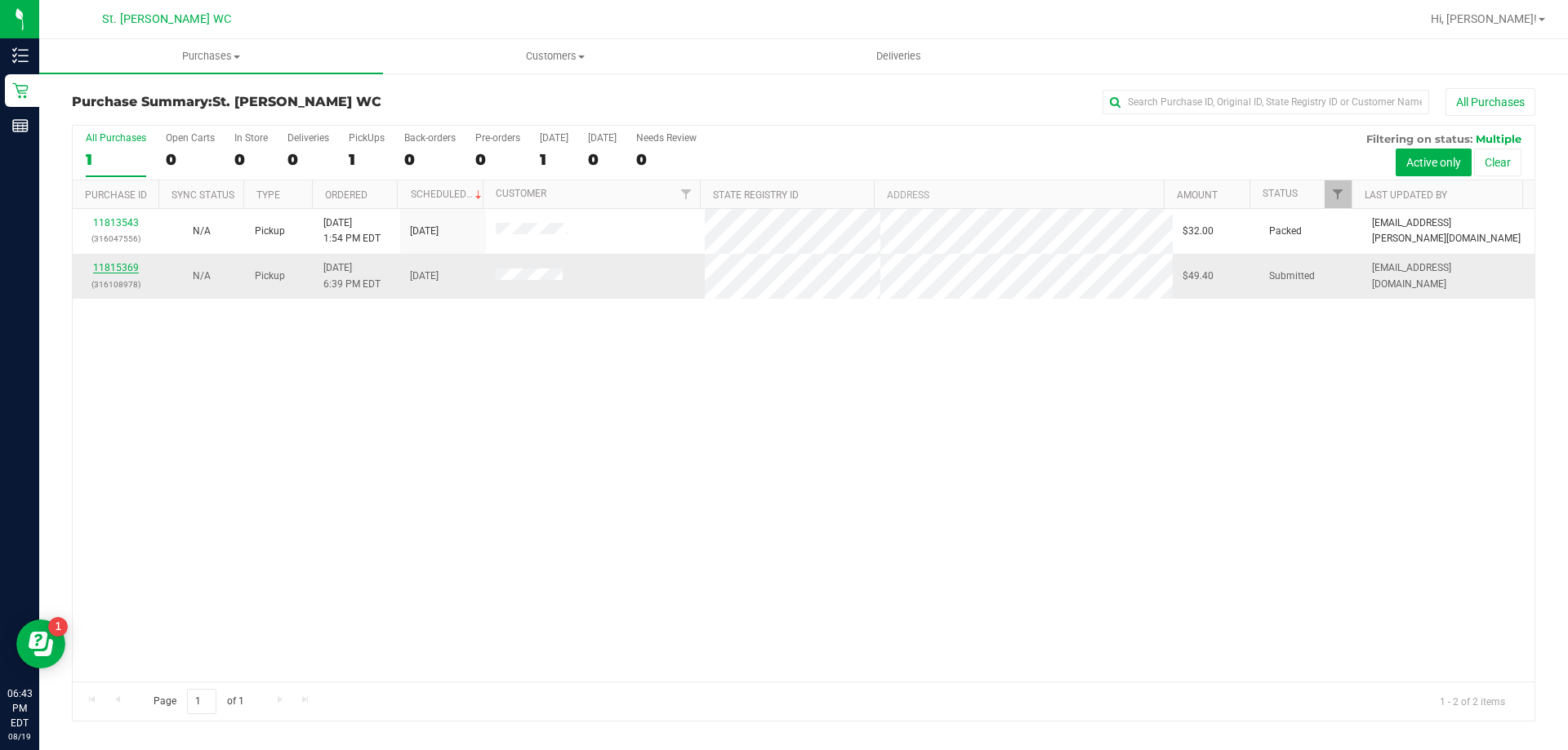
click at [107, 264] on link "11815369" at bounding box center [116, 268] width 46 height 12
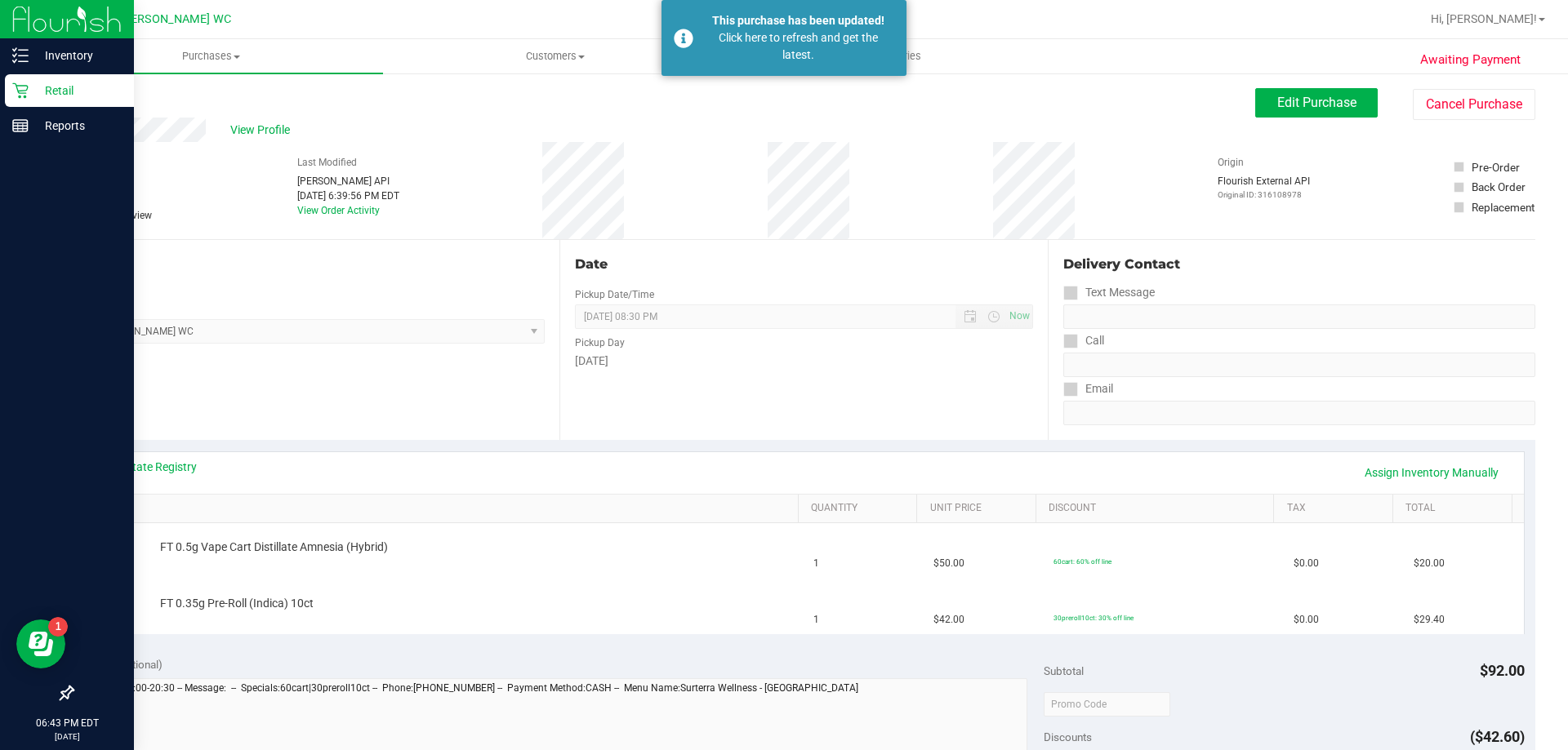
click at [23, 80] on div "Retail" at bounding box center [69, 90] width 129 height 33
